Goal: Task Accomplishment & Management: Manage account settings

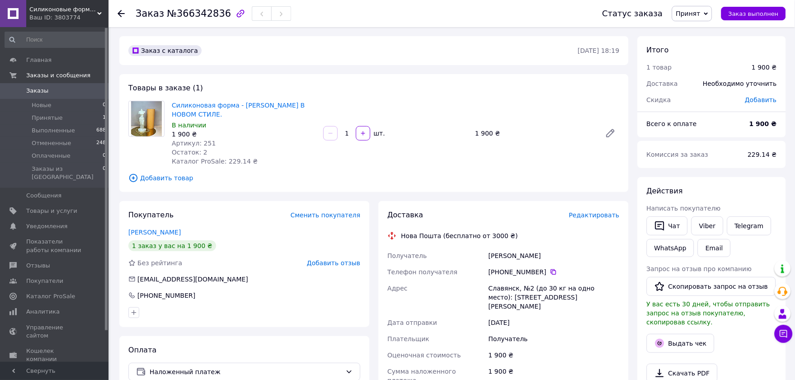
scroll to position [151, 0]
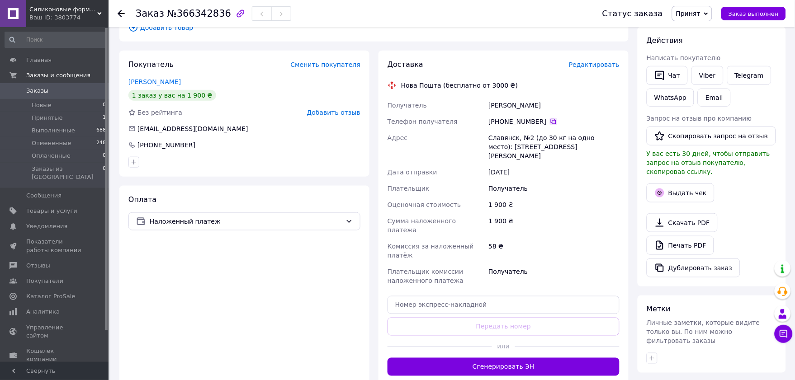
click at [557, 125] on icon at bounding box center [553, 121] width 7 height 7
drag, startPoint x: 562, startPoint y: 134, endPoint x: 490, endPoint y: 133, distance: 71.9
click at [490, 114] on div "Любинецкая Елена" at bounding box center [554, 105] width 135 height 16
copy div "Любинецкая Елена"
drag, startPoint x: 605, startPoint y: 181, endPoint x: 490, endPoint y: 173, distance: 115.6
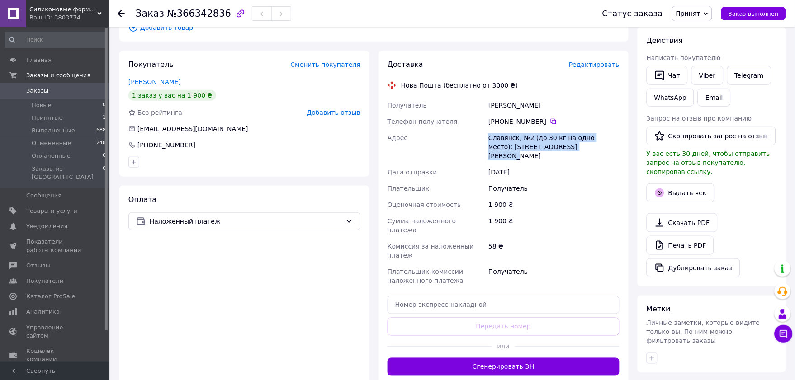
click at [490, 164] on div "Славянск, №2 (до 30 кг на одно место): ул. Ярослава Мудрого, 12" at bounding box center [554, 147] width 135 height 34
copy div "Славянск, №2 (до 30 кг на одно место): ул. Ярослава Мудрого, 12"
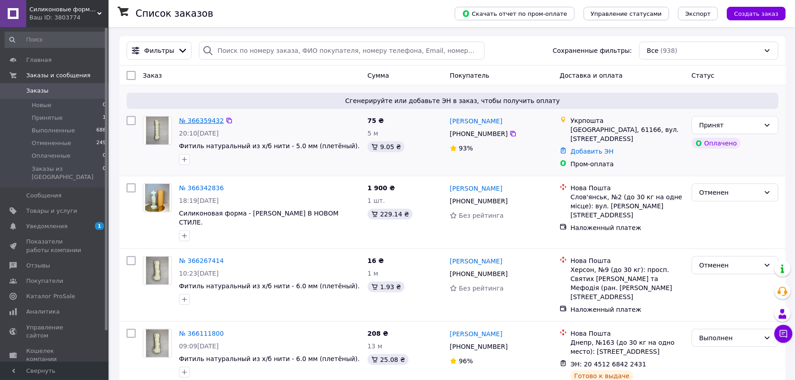
click at [207, 124] on link "№ 366359432" at bounding box center [201, 120] width 45 height 7
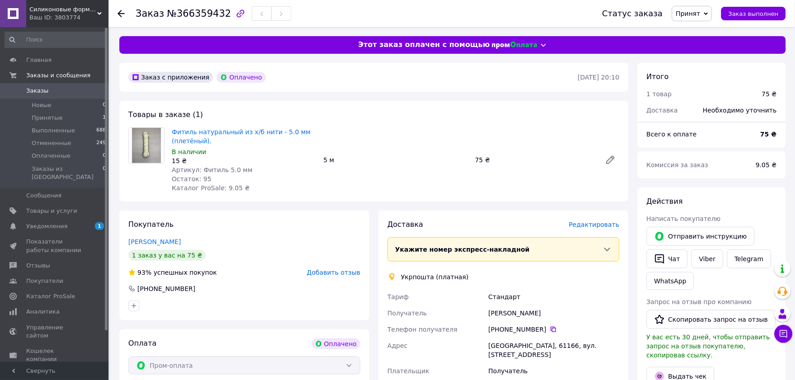
scroll to position [201, 0]
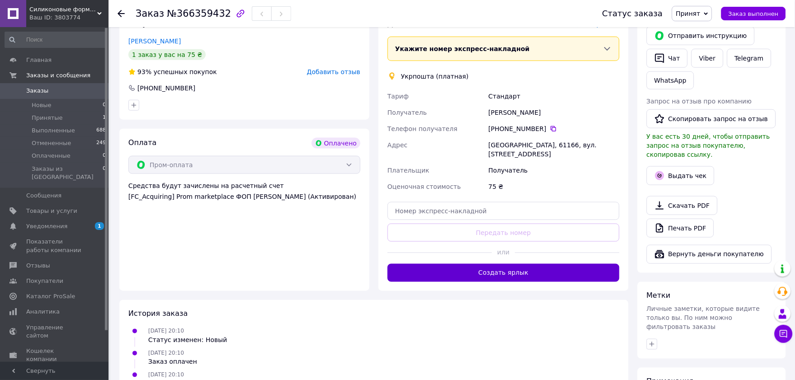
click at [493, 282] on button "Создать ярлык" at bounding box center [504, 273] width 232 height 18
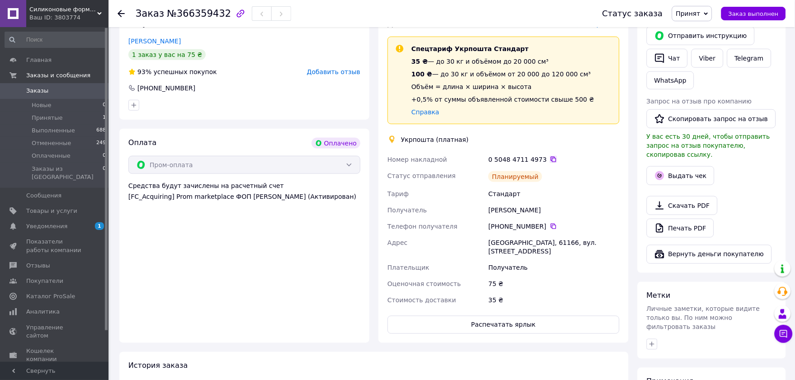
click at [557, 163] on icon at bounding box center [553, 159] width 7 height 7
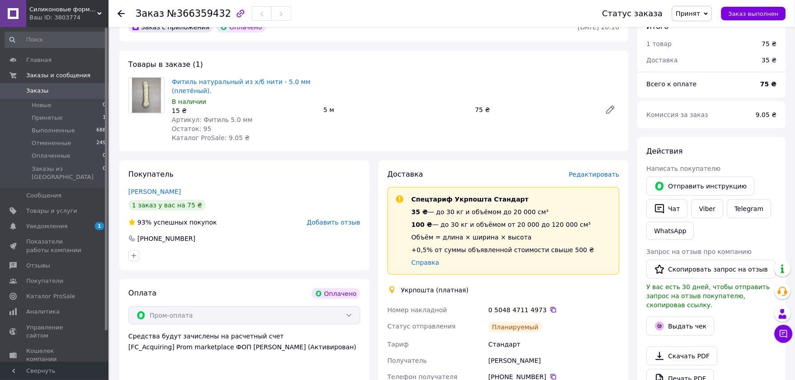
scroll to position [0, 0]
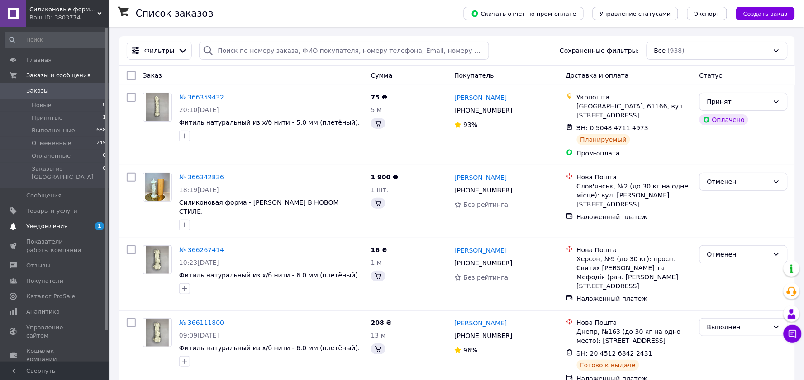
click at [37, 222] on span "Уведомления" at bounding box center [46, 226] width 41 height 8
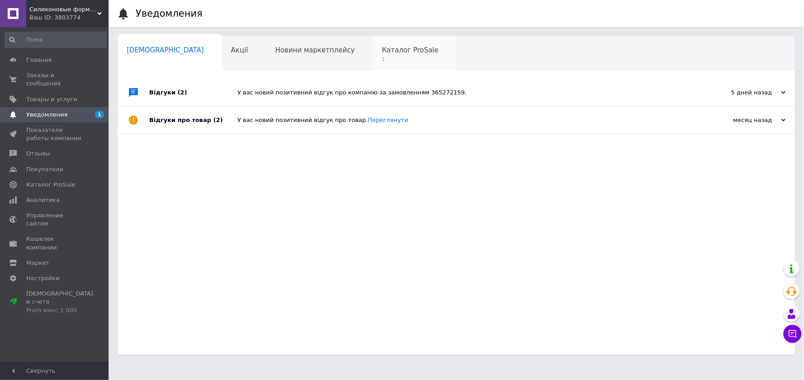
click at [382, 47] on span "Каталог ProSale" at bounding box center [410, 50] width 57 height 8
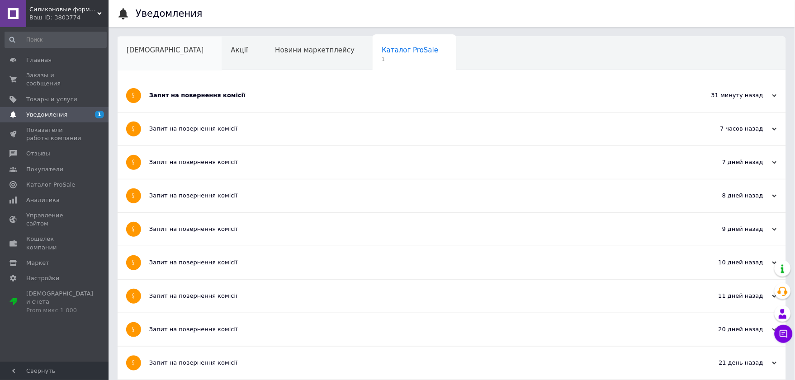
click at [154, 52] on span "[DEMOGRAPHIC_DATA]" at bounding box center [165, 50] width 77 height 8
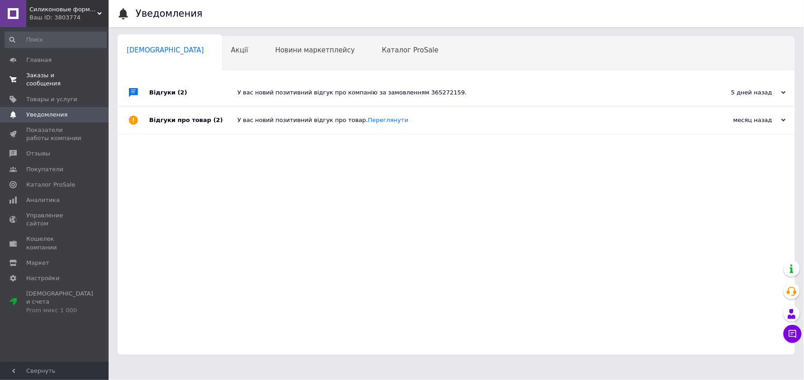
click at [50, 77] on span "Заказы и сообщения" at bounding box center [54, 79] width 57 height 16
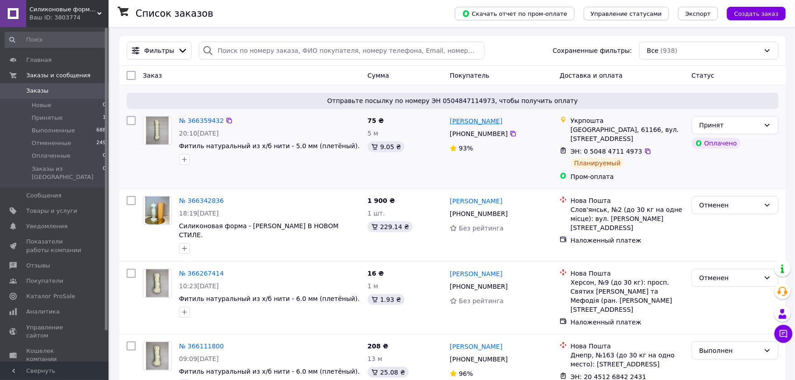
click at [501, 126] on link "[PERSON_NAME]" at bounding box center [476, 121] width 52 height 9
